Goal: Check status: Check status

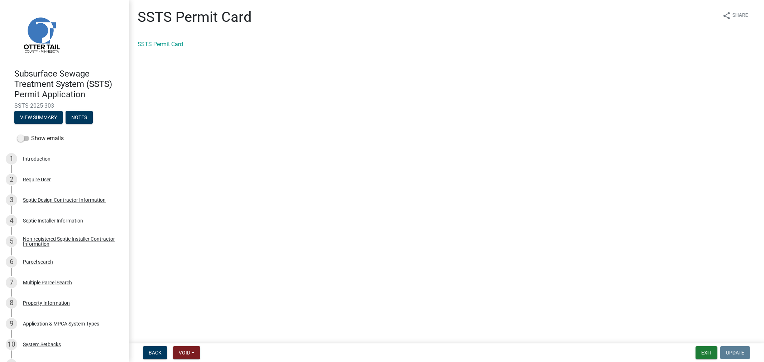
scroll to position [477, 0]
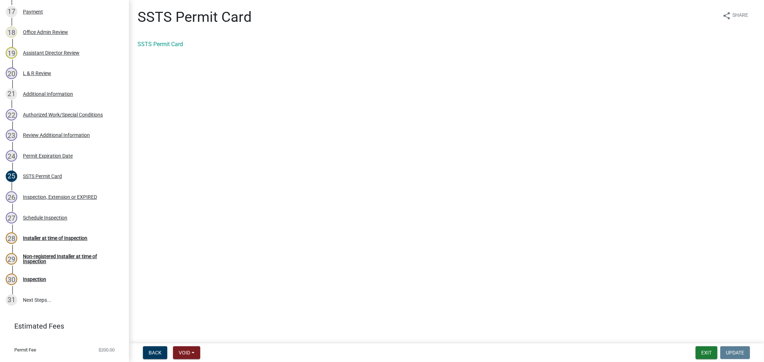
click at [162, 40] on div "SSTS Permit Card" at bounding box center [447, 44] width 618 height 9
click at [172, 47] on link "SSTS Permit Card" at bounding box center [160, 44] width 45 height 7
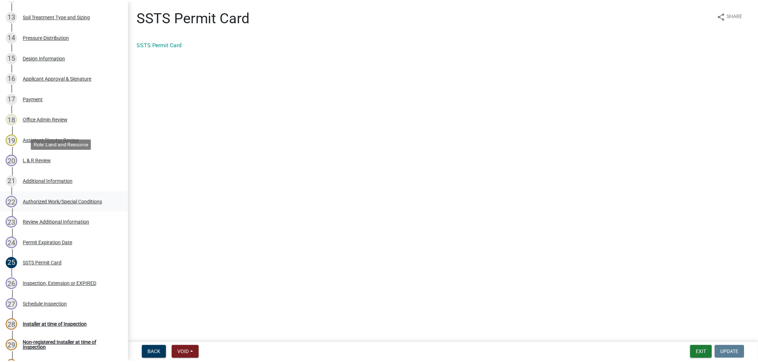
scroll to position [358, 0]
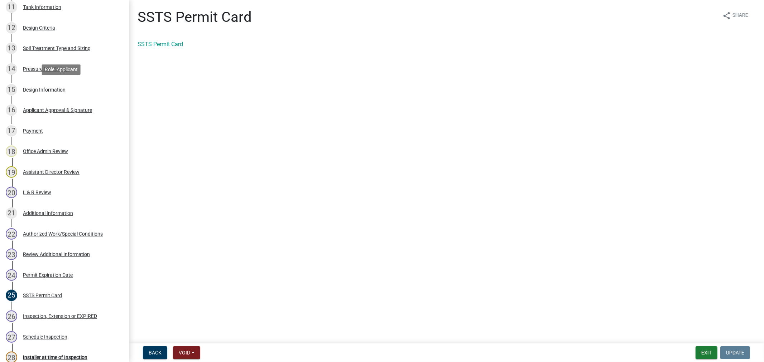
click at [54, 91] on div "Design Information" at bounding box center [44, 89] width 43 height 5
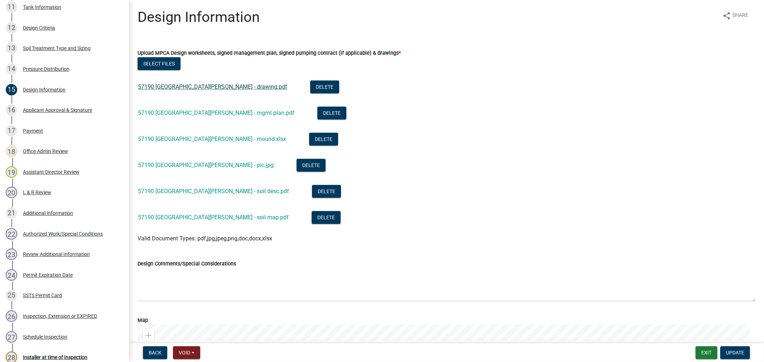
click at [165, 85] on link "57190 [GEOGRAPHIC_DATA][PERSON_NAME] - drawing.pdf" at bounding box center [212, 86] width 149 height 7
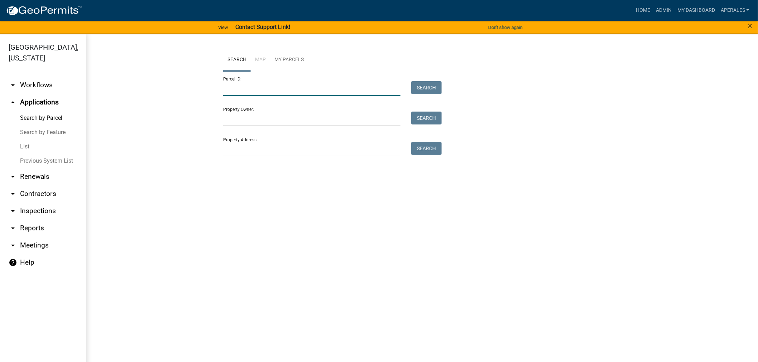
click at [229, 85] on input "Parcel ID:" at bounding box center [311, 88] width 177 height 15
drag, startPoint x: 256, startPoint y: 88, endPoint x: 174, endPoint y: 78, distance: 82.6
click at [176, 79] on wm-workflow-application-search-view "Search Map My Parcels Parcel ID: 510002401 Search Property Owner: Search Proper…" at bounding box center [421, 106] width 643 height 115
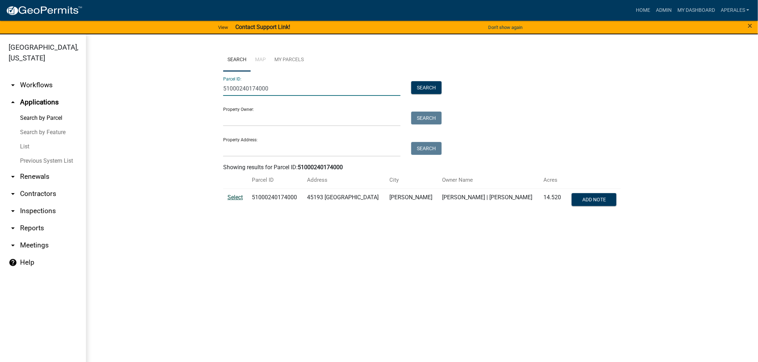
type input "51000240174000"
click at [231, 198] on span "Select" at bounding box center [234, 197] width 15 height 7
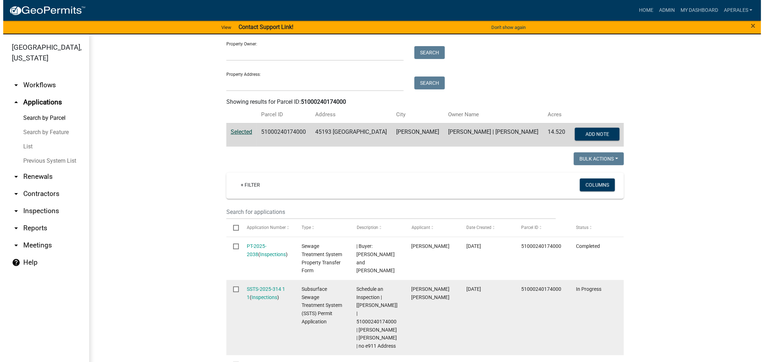
scroll to position [159, 0]
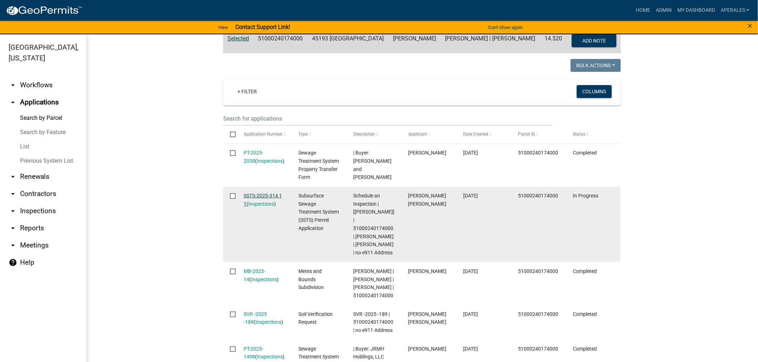
click at [264, 194] on link "SSTS-2025-314 1 1" at bounding box center [263, 200] width 38 height 14
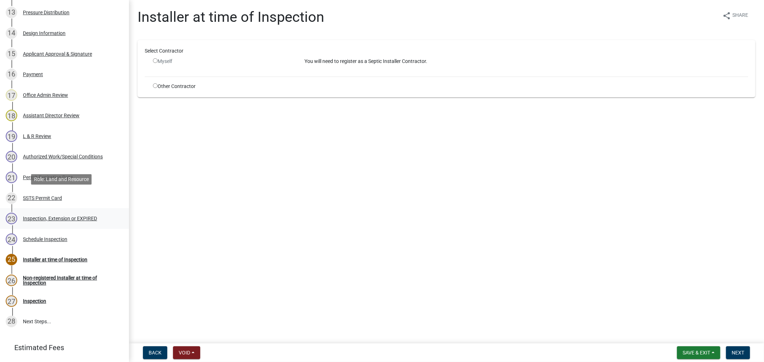
scroll to position [430, 0]
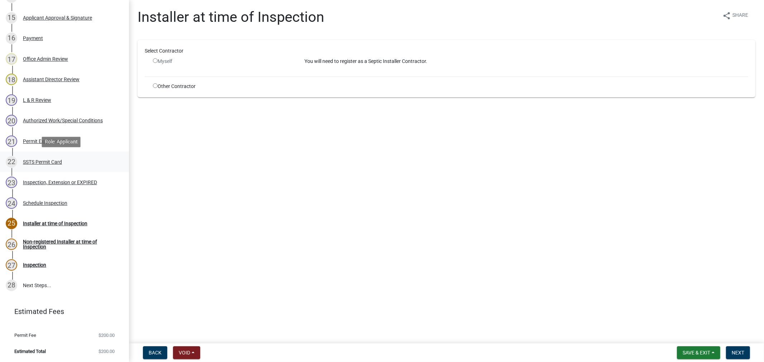
click at [20, 159] on div "22 SSTS Permit Card" at bounding box center [62, 162] width 112 height 11
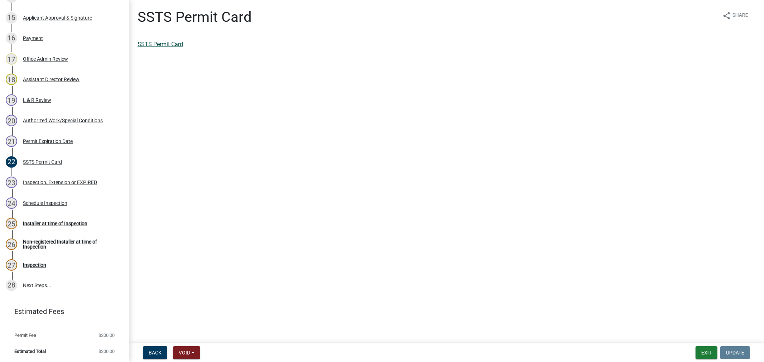
click at [148, 45] on link "SSTS Permit Card" at bounding box center [160, 44] width 45 height 7
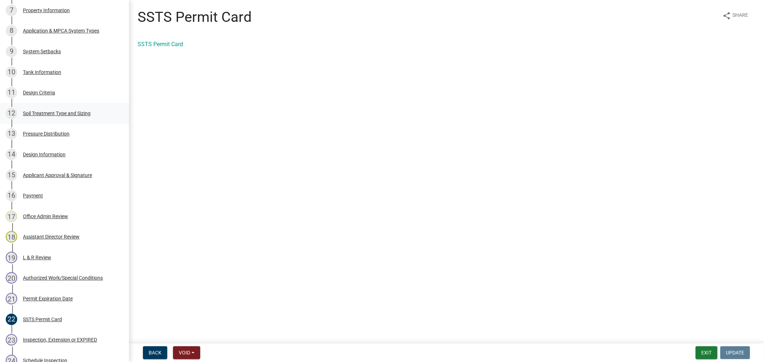
scroll to position [271, 0]
click at [54, 158] on div "Design Information" at bounding box center [44, 156] width 43 height 5
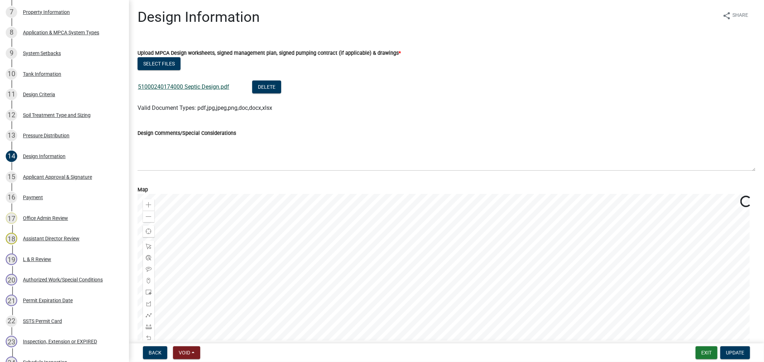
click at [206, 87] on link "51000240174000 Septic Design.pdf" at bounding box center [183, 86] width 91 height 7
